Goal: Use online tool/utility: Utilize a website feature to perform a specific function

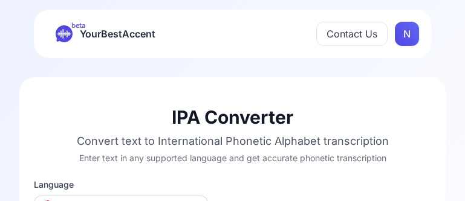
scroll to position [272, 0]
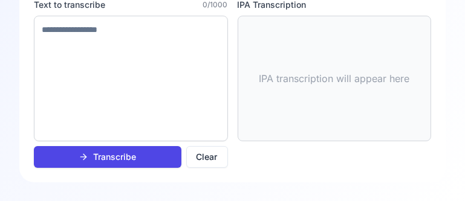
click at [139, 155] on button "Transcribe" at bounding box center [108, 157] width 148 height 22
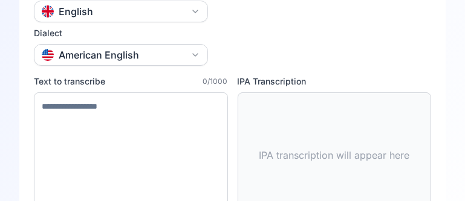
scroll to position [197, 0]
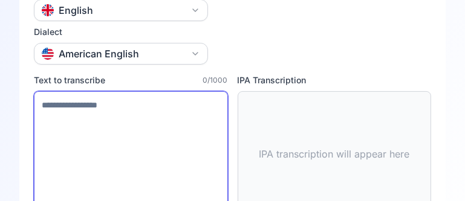
click at [53, 104] on textarea at bounding box center [131, 154] width 194 height 126
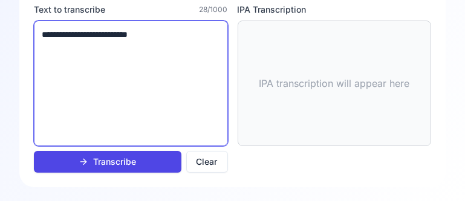
scroll to position [272, 0]
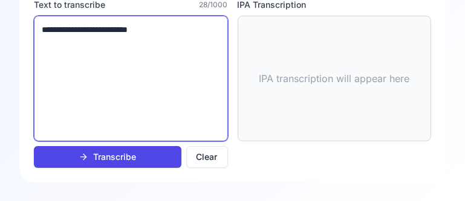
type textarea "**********"
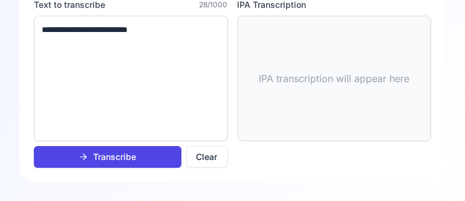
click at [133, 154] on div "Transcribe" at bounding box center [107, 157] width 57 height 12
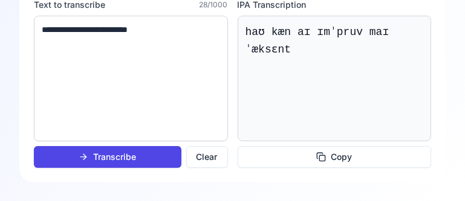
click at [208, 154] on button "Clear" at bounding box center [207, 157] width 42 height 22
